Goal: Information Seeking & Learning: Learn about a topic

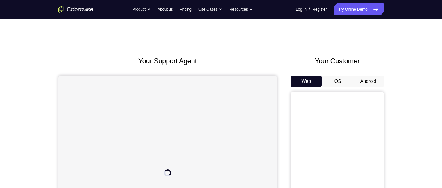
click at [350, 79] on button "Android" at bounding box center [368, 82] width 31 height 12
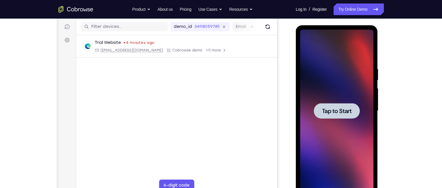
click at [333, 112] on span "Tap to Start" at bounding box center [337, 111] width 30 height 6
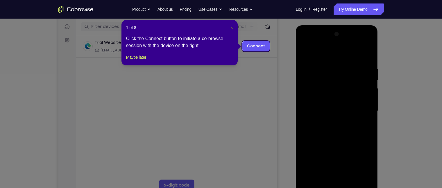
click at [232, 30] on button "×" at bounding box center [232, 28] width 2 height 6
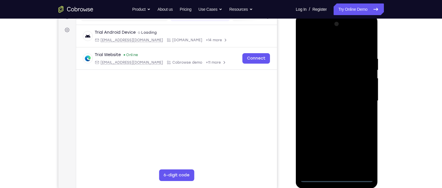
scroll to position [82, 0]
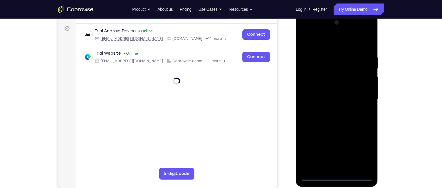
click at [339, 147] on div at bounding box center [336, 99] width 73 height 163
click at [350, 147] on div at bounding box center [336, 99] width 73 height 163
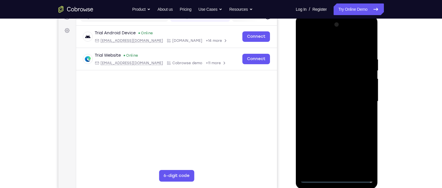
click at [317, 32] on div at bounding box center [336, 101] width 73 height 163
click at [313, 84] on div at bounding box center [336, 101] width 73 height 163
click at [332, 98] on div at bounding box center [336, 101] width 73 height 163
click at [327, 97] on div at bounding box center [336, 101] width 73 height 163
click at [333, 107] on div at bounding box center [336, 101] width 73 height 163
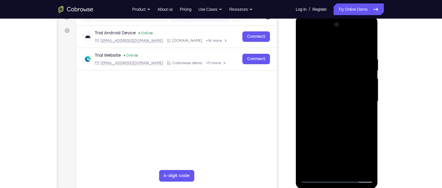
click at [331, 132] on div at bounding box center [336, 101] width 73 height 163
drag, startPoint x: 335, startPoint y: 46, endPoint x: 334, endPoint y: 22, distance: 24.1
click at [334, 22] on div at bounding box center [336, 101] width 73 height 163
click at [341, 92] on div at bounding box center [336, 101] width 73 height 163
drag, startPoint x: 333, startPoint y: 129, endPoint x: 329, endPoint y: 59, distance: 70.4
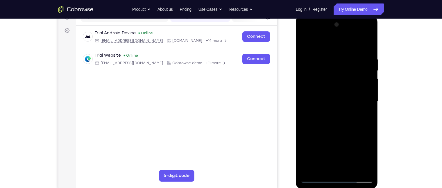
click at [329, 59] on div at bounding box center [336, 101] width 73 height 163
drag, startPoint x: 340, startPoint y: 150, endPoint x: 334, endPoint y: 98, distance: 51.7
click at [334, 98] on div at bounding box center [336, 101] width 73 height 163
click at [349, 147] on div at bounding box center [336, 101] width 73 height 163
click at [324, 93] on div at bounding box center [336, 101] width 73 height 163
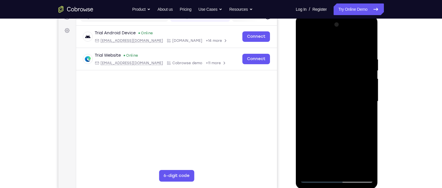
click at [331, 117] on div at bounding box center [336, 101] width 73 height 163
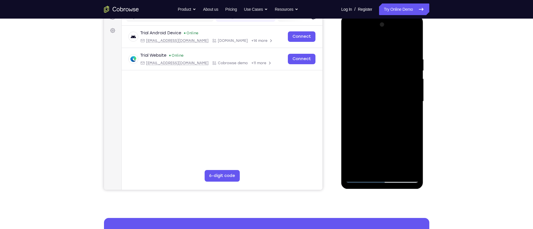
click at [350, 51] on div at bounding box center [382, 101] width 73 height 163
click at [350, 43] on div at bounding box center [382, 101] width 73 height 163
click at [350, 49] on div at bounding box center [382, 101] width 73 height 163
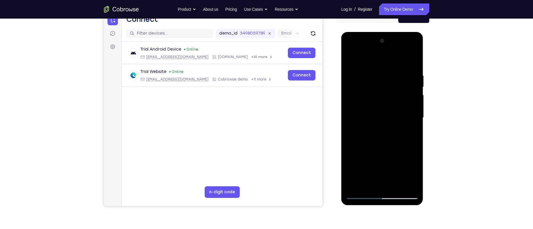
click at [350, 91] on div at bounding box center [382, 117] width 73 height 163
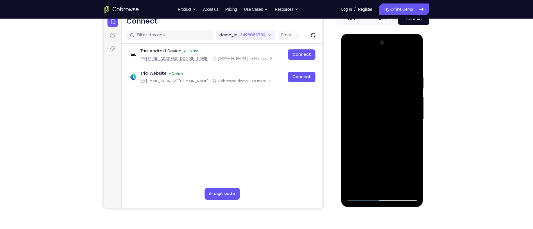
scroll to position [85, 0]
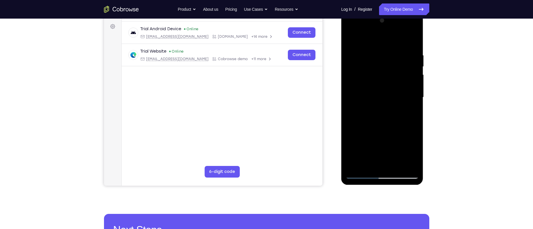
drag, startPoint x: 386, startPoint y: 131, endPoint x: 378, endPoint y: 80, distance: 52.1
click at [350, 80] on div at bounding box center [382, 97] width 73 height 163
drag, startPoint x: 382, startPoint y: 118, endPoint x: 380, endPoint y: 52, distance: 66.0
click at [350, 52] on div at bounding box center [382, 97] width 73 height 163
drag, startPoint x: 394, startPoint y: 118, endPoint x: 385, endPoint y: 62, distance: 57.4
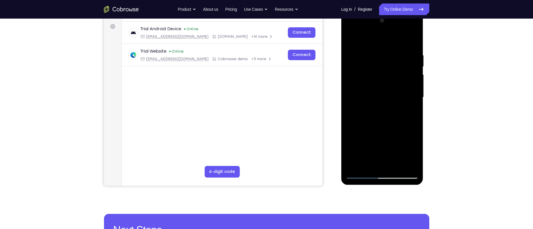
click at [350, 62] on div at bounding box center [382, 97] width 73 height 163
drag, startPoint x: 391, startPoint y: 110, endPoint x: 388, endPoint y: 53, distance: 57.0
click at [350, 53] on div at bounding box center [382, 97] width 73 height 163
drag, startPoint x: 385, startPoint y: 94, endPoint x: 395, endPoint y: 165, distance: 71.9
click at [350, 147] on div at bounding box center [382, 97] width 73 height 163
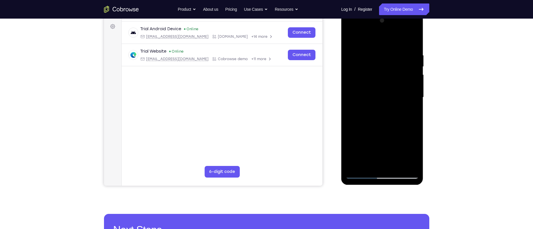
click at [350, 37] on div at bounding box center [382, 97] width 73 height 163
click at [350, 36] on div at bounding box center [382, 97] width 73 height 163
click at [350, 46] on div at bounding box center [382, 97] width 73 height 163
drag, startPoint x: 397, startPoint y: 118, endPoint x: 393, endPoint y: 78, distance: 40.0
click at [350, 78] on div at bounding box center [382, 97] width 73 height 163
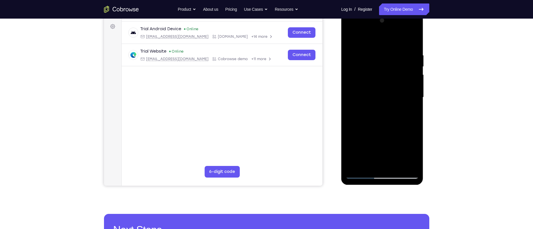
drag, startPoint x: 395, startPoint y: 122, endPoint x: 385, endPoint y: 58, distance: 64.9
click at [350, 58] on div at bounding box center [382, 97] width 73 height 163
drag, startPoint x: 405, startPoint y: 56, endPoint x: 408, endPoint y: 150, distance: 93.6
click at [350, 147] on div at bounding box center [382, 97] width 73 height 163
click at [350, 36] on div at bounding box center [382, 97] width 73 height 163
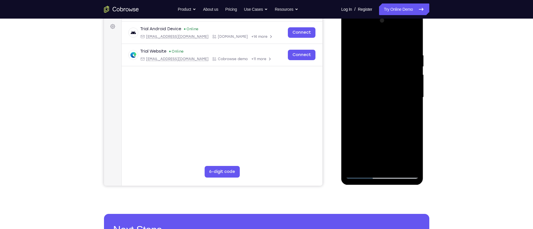
drag, startPoint x: 388, startPoint y: 130, endPoint x: 380, endPoint y: 60, distance: 70.2
click at [350, 60] on div at bounding box center [382, 97] width 73 height 163
drag, startPoint x: 380, startPoint y: 121, endPoint x: 375, endPoint y: 39, distance: 82.6
click at [350, 39] on div at bounding box center [382, 97] width 73 height 163
drag, startPoint x: 385, startPoint y: 130, endPoint x: 390, endPoint y: 28, distance: 102.0
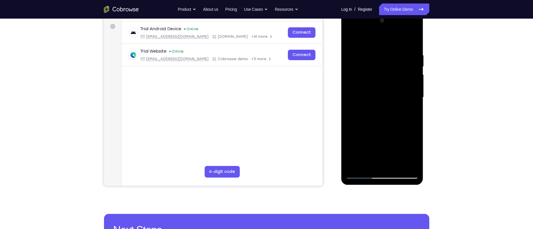
click at [350, 28] on div at bounding box center [382, 97] width 73 height 163
drag, startPoint x: 385, startPoint y: 142, endPoint x: 385, endPoint y: 54, distance: 88.6
click at [350, 54] on div at bounding box center [382, 97] width 73 height 163
drag, startPoint x: 383, startPoint y: 143, endPoint x: 380, endPoint y: 49, distance: 94.7
click at [350, 49] on div at bounding box center [382, 97] width 73 height 163
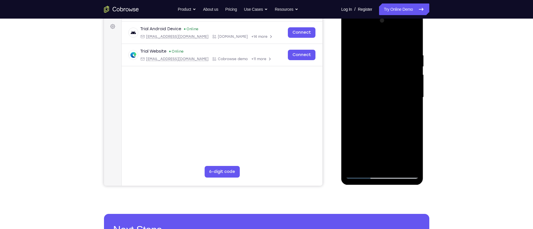
drag, startPoint x: 381, startPoint y: 126, endPoint x: 379, endPoint y: 53, distance: 72.9
click at [350, 53] on div at bounding box center [382, 97] width 73 height 163
drag, startPoint x: 382, startPoint y: 145, endPoint x: 378, endPoint y: 73, distance: 72.4
click at [350, 73] on div at bounding box center [382, 97] width 73 height 163
drag, startPoint x: 380, startPoint y: 135, endPoint x: 388, endPoint y: 35, distance: 100.8
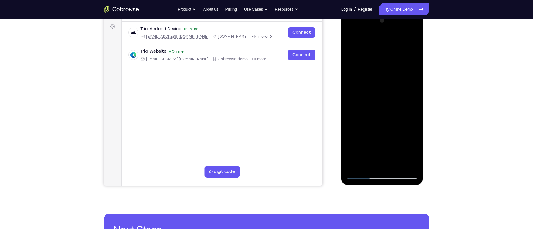
click at [350, 35] on div at bounding box center [382, 97] width 73 height 163
drag, startPoint x: 390, startPoint y: 139, endPoint x: 394, endPoint y: 43, distance: 96.0
click at [350, 43] on div at bounding box center [382, 97] width 73 height 163
drag, startPoint x: 383, startPoint y: 127, endPoint x: 387, endPoint y: 69, distance: 57.6
click at [350, 69] on div at bounding box center [382, 97] width 73 height 163
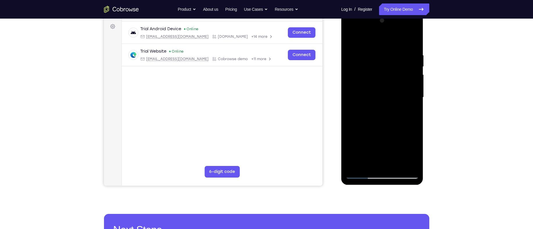
drag, startPoint x: 382, startPoint y: 118, endPoint x: 384, endPoint y: 80, distance: 38.4
click at [350, 80] on div at bounding box center [382, 97] width 73 height 163
drag, startPoint x: 386, startPoint y: 116, endPoint x: 392, endPoint y: 41, distance: 75.2
click at [350, 41] on div at bounding box center [382, 97] width 73 height 163
drag, startPoint x: 385, startPoint y: 146, endPoint x: 393, endPoint y: 66, distance: 81.2
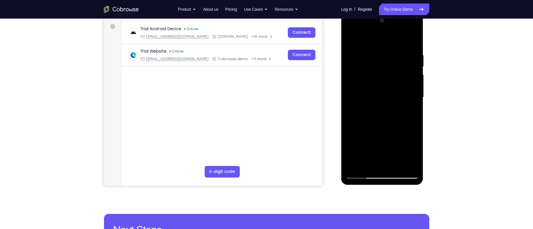
click at [350, 66] on div at bounding box center [382, 97] width 73 height 163
drag, startPoint x: 385, startPoint y: 121, endPoint x: 412, endPoint y: 33, distance: 91.2
click at [350, 33] on div at bounding box center [382, 97] width 73 height 163
drag, startPoint x: 379, startPoint y: 139, endPoint x: 422, endPoint y: 44, distance: 103.9
click at [350, 44] on div at bounding box center [382, 98] width 82 height 173
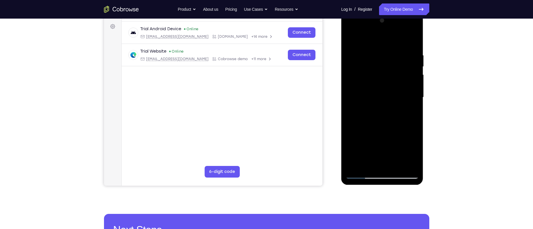
drag, startPoint x: 379, startPoint y: 142, endPoint x: 430, endPoint y: 28, distance: 125.5
click at [350, 28] on html "Online web based iOS Simulators and Android Emulators. Run iPhone, iPad, Mobile…" at bounding box center [382, 99] width 83 height 174
drag, startPoint x: 380, startPoint y: 128, endPoint x: 406, endPoint y: 52, distance: 80.6
click at [350, 52] on div at bounding box center [382, 97] width 73 height 163
drag, startPoint x: 377, startPoint y: 148, endPoint x: 385, endPoint y: 87, distance: 61.5
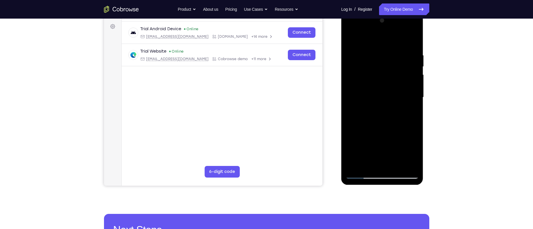
click at [350, 87] on div at bounding box center [382, 97] width 73 height 163
drag, startPoint x: 391, startPoint y: 120, endPoint x: 393, endPoint y: 101, distance: 19.3
click at [350, 101] on div at bounding box center [382, 97] width 73 height 163
drag, startPoint x: 401, startPoint y: 91, endPoint x: 401, endPoint y: 136, distance: 45.0
click at [350, 136] on div at bounding box center [382, 97] width 73 height 163
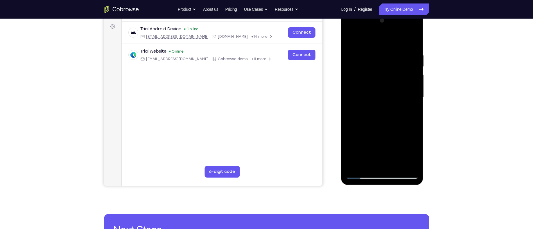
drag, startPoint x: 400, startPoint y: 87, endPoint x: 396, endPoint y: 147, distance: 59.9
click at [350, 147] on div at bounding box center [382, 97] width 73 height 163
drag, startPoint x: 387, startPoint y: 121, endPoint x: 387, endPoint y: 84, distance: 36.6
click at [350, 84] on div at bounding box center [382, 97] width 73 height 163
click at [350, 73] on div at bounding box center [382, 97] width 73 height 163
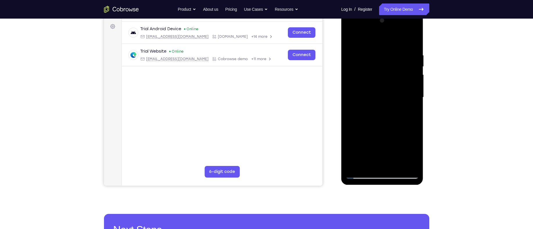
drag, startPoint x: 383, startPoint y: 116, endPoint x: 382, endPoint y: 57, distance: 59.6
click at [350, 57] on div at bounding box center [382, 97] width 73 height 163
drag, startPoint x: 388, startPoint y: 113, endPoint x: 394, endPoint y: 37, distance: 76.0
click at [350, 37] on div at bounding box center [382, 97] width 73 height 163
drag, startPoint x: 397, startPoint y: 122, endPoint x: 395, endPoint y: 62, distance: 60.4
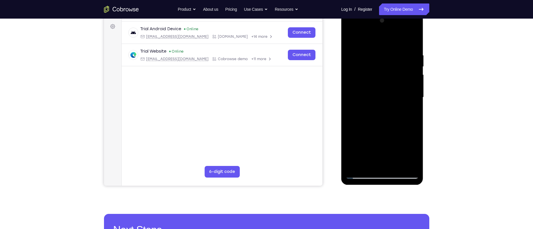
click at [350, 62] on div at bounding box center [382, 97] width 73 height 163
drag, startPoint x: 392, startPoint y: 126, endPoint x: 396, endPoint y: 46, distance: 80.0
click at [350, 46] on div at bounding box center [382, 97] width 73 height 163
drag, startPoint x: 385, startPoint y: 141, endPoint x: 387, endPoint y: 68, distance: 73.5
click at [350, 68] on div at bounding box center [382, 97] width 73 height 163
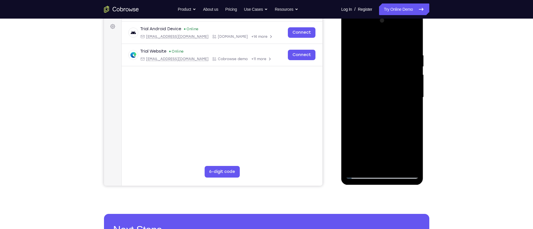
drag, startPoint x: 376, startPoint y: 135, endPoint x: 383, endPoint y: 51, distance: 83.7
click at [350, 51] on div at bounding box center [382, 97] width 73 height 163
drag, startPoint x: 377, startPoint y: 130, endPoint x: 395, endPoint y: 36, distance: 95.6
click at [350, 36] on div at bounding box center [382, 97] width 73 height 163
drag, startPoint x: 374, startPoint y: 150, endPoint x: 380, endPoint y: 117, distance: 33.0
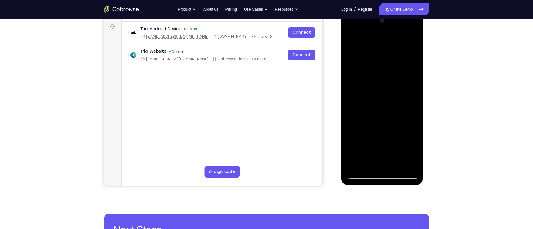
click at [350, 117] on div at bounding box center [382, 97] width 73 height 163
drag, startPoint x: 366, startPoint y: 121, endPoint x: 374, endPoint y: 53, distance: 68.8
click at [350, 53] on div at bounding box center [382, 97] width 73 height 163
drag, startPoint x: 373, startPoint y: 138, endPoint x: 375, endPoint y: 93, distance: 45.1
click at [350, 93] on div at bounding box center [382, 97] width 73 height 163
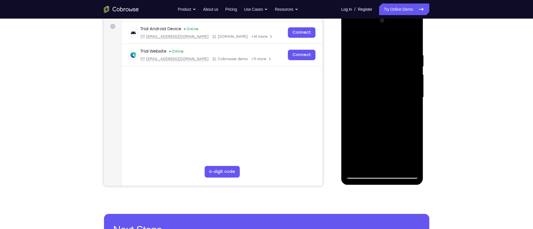
drag, startPoint x: 373, startPoint y: 136, endPoint x: 377, endPoint y: 50, distance: 85.8
click at [350, 50] on div at bounding box center [382, 97] width 73 height 163
drag, startPoint x: 383, startPoint y: 148, endPoint x: 390, endPoint y: 62, distance: 85.7
click at [350, 62] on div at bounding box center [382, 97] width 73 height 163
drag, startPoint x: 372, startPoint y: 153, endPoint x: 388, endPoint y: 69, distance: 86.4
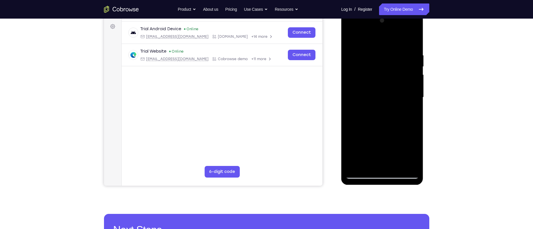
click at [350, 69] on div at bounding box center [382, 97] width 73 height 163
drag, startPoint x: 366, startPoint y: 143, endPoint x: 383, endPoint y: 71, distance: 74.8
click at [350, 71] on div at bounding box center [382, 97] width 73 height 163
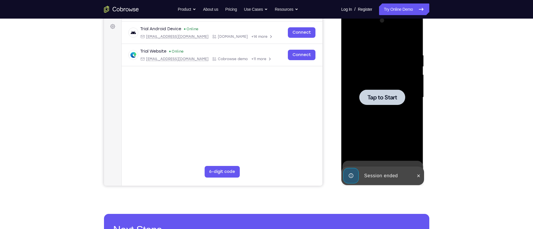
drag, startPoint x: 434, startPoint y: 57, endPoint x: 439, endPoint y: 121, distance: 64.7
click at [350, 121] on div "Your Support Agent Your Customer Web iOS Android Next Steps We’d be happy to gi…" at bounding box center [267, 125] width 372 height 383
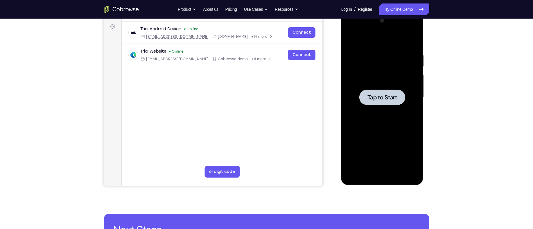
drag, startPoint x: 426, startPoint y: 115, endPoint x: 432, endPoint y: 180, distance: 64.4
click at [350, 147] on div "Your Support Agent Your Customer Web iOS Android Next Steps We’d be happy to gi…" at bounding box center [267, 125] width 372 height 383
drag, startPoint x: 410, startPoint y: 85, endPoint x: 410, endPoint y: 168, distance: 83.4
click at [350, 147] on div at bounding box center [382, 97] width 73 height 163
